Goal: Transaction & Acquisition: Subscribe to service/newsletter

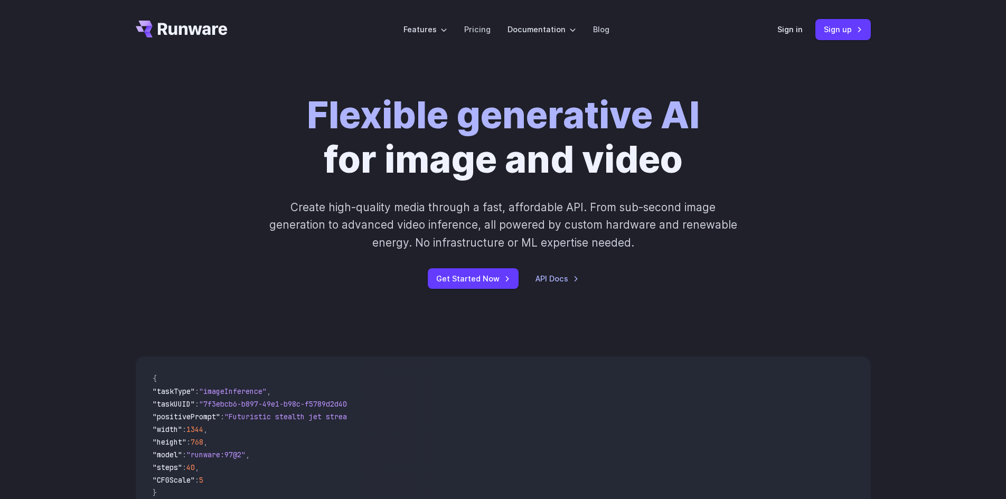
click at [708, 91] on div "Flexible generative AI for image and video Create high-quality media through a …" at bounding box center [503, 190] width 1006 height 263
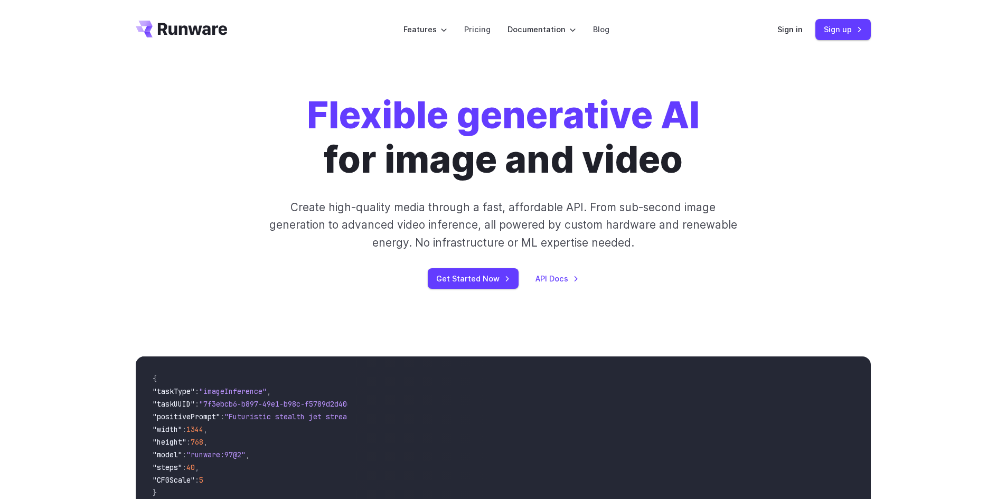
click at [800, 147] on div "Flexible generative AI for image and video Create high-quality media through a …" at bounding box center [503, 191] width 735 height 196
click at [845, 34] on link "Sign up" at bounding box center [842, 29] width 55 height 21
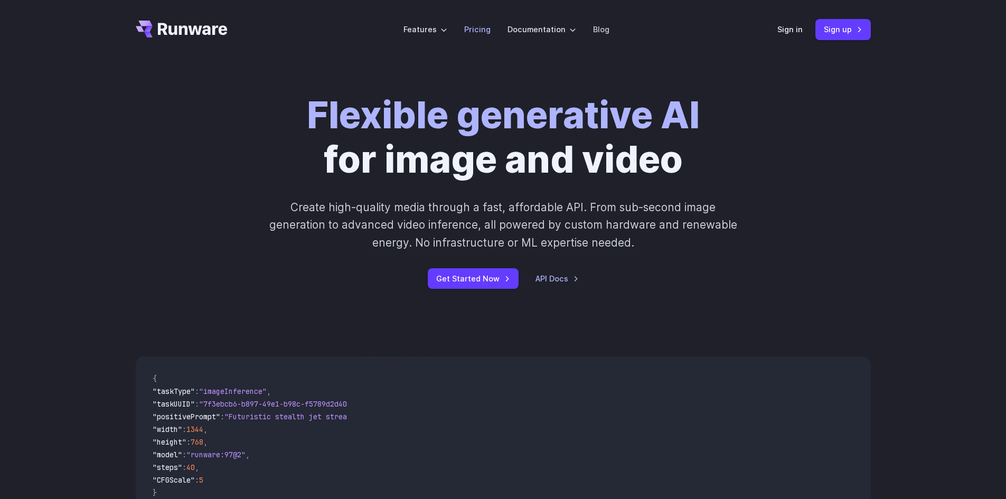
click at [475, 30] on link "Pricing" at bounding box center [477, 29] width 26 height 12
